Goal: Find contact information: Find contact information

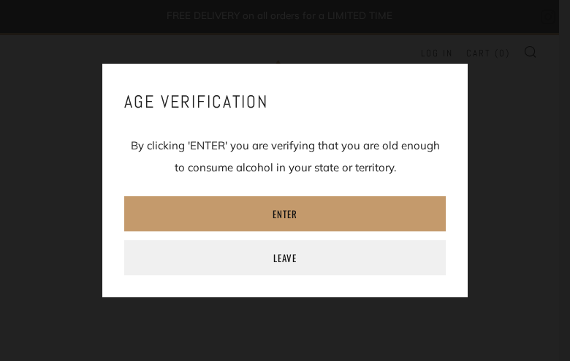
type input "[EMAIL_ADDRESS][DOMAIN_NAME]"
type input "tkoIMxBe"
type input "[EMAIL_ADDRESS][DOMAIN_NAME]"
type input "ddSHcyzliLGI"
type input "[EMAIL_ADDRESS][DOMAIN_NAME]"
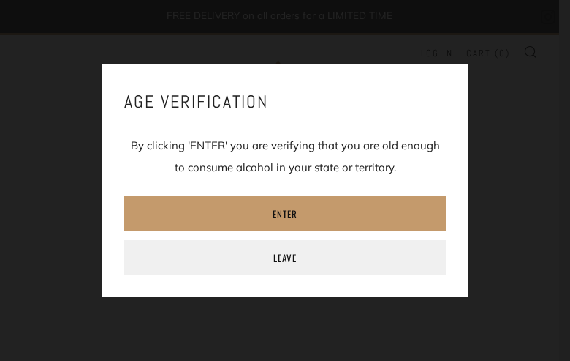
type input "tSSMFNpWMYwNhr"
type input "CeKhwVsZbwCG"
type input "[EMAIL_ADDRESS][DOMAIN_NAME]"
type input "4229237954"
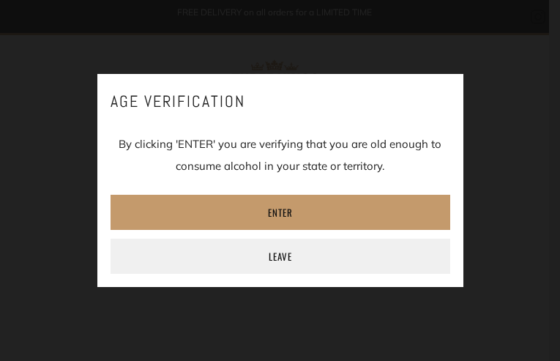
type input "[EMAIL_ADDRESS][DOMAIN_NAME]"
type input "aBPIzkbqIhoYe"
type input "[EMAIL_ADDRESS][DOMAIN_NAME]"
type input "BSlFggeYKeFV"
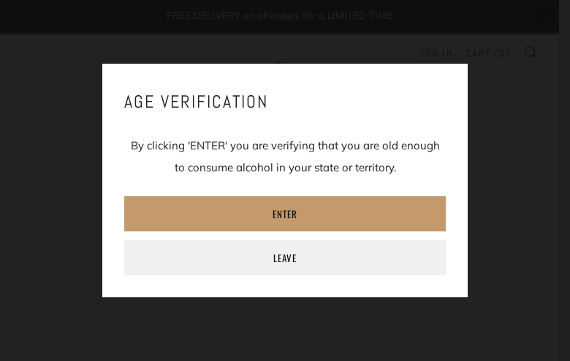
type input "[EMAIL_ADDRESS][DOMAIN_NAME]"
type input "PngQNVnhM"
type input "[EMAIL_ADDRESS][DOMAIN_NAME]"
type input "KQSRUcOUi"
